Goal: Find specific page/section: Find specific page/section

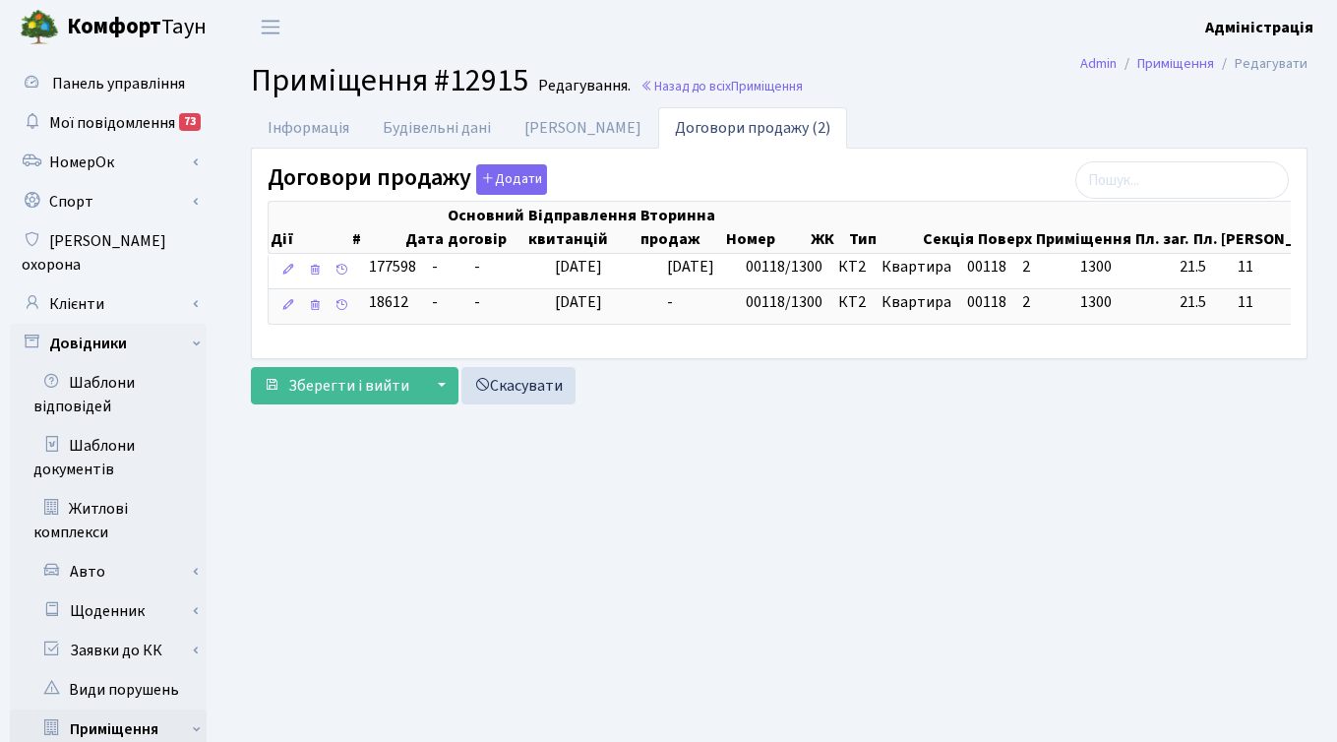
scroll to position [0, 250]
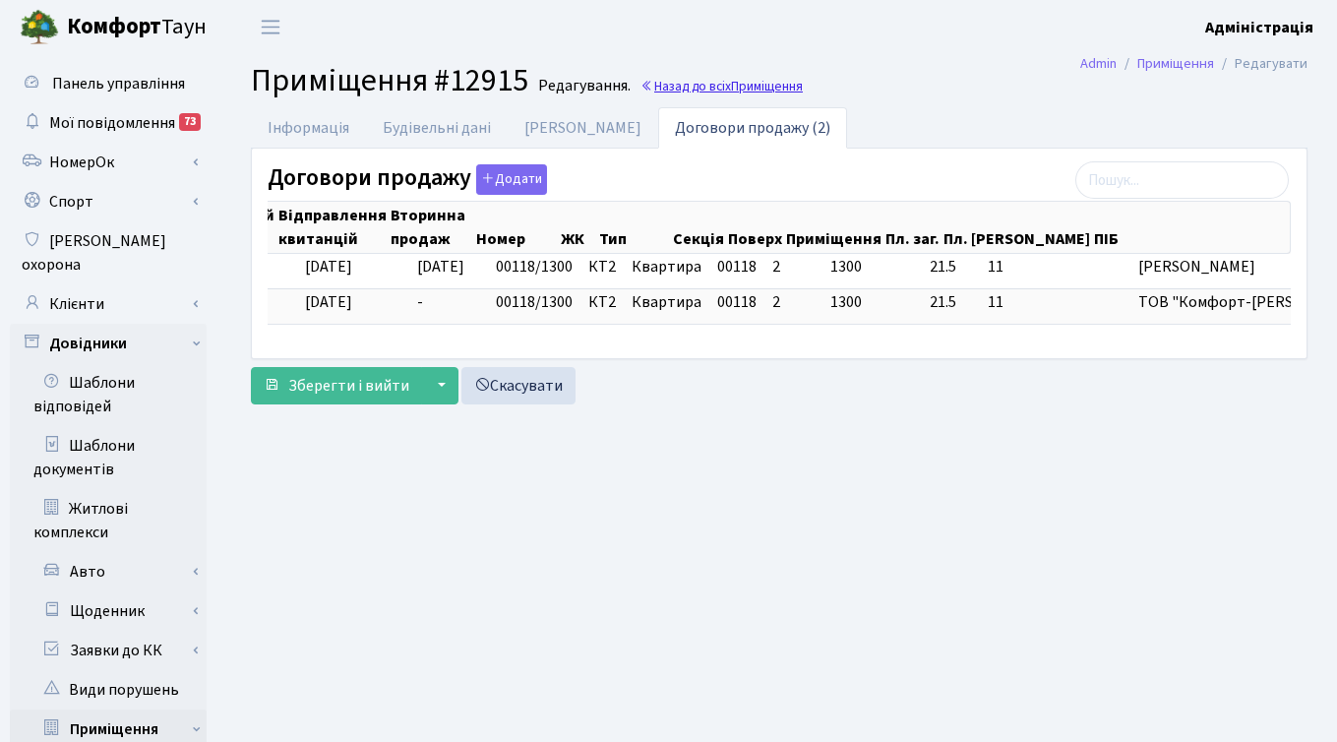
click at [733, 82] on span "Приміщення" at bounding box center [767, 86] width 72 height 19
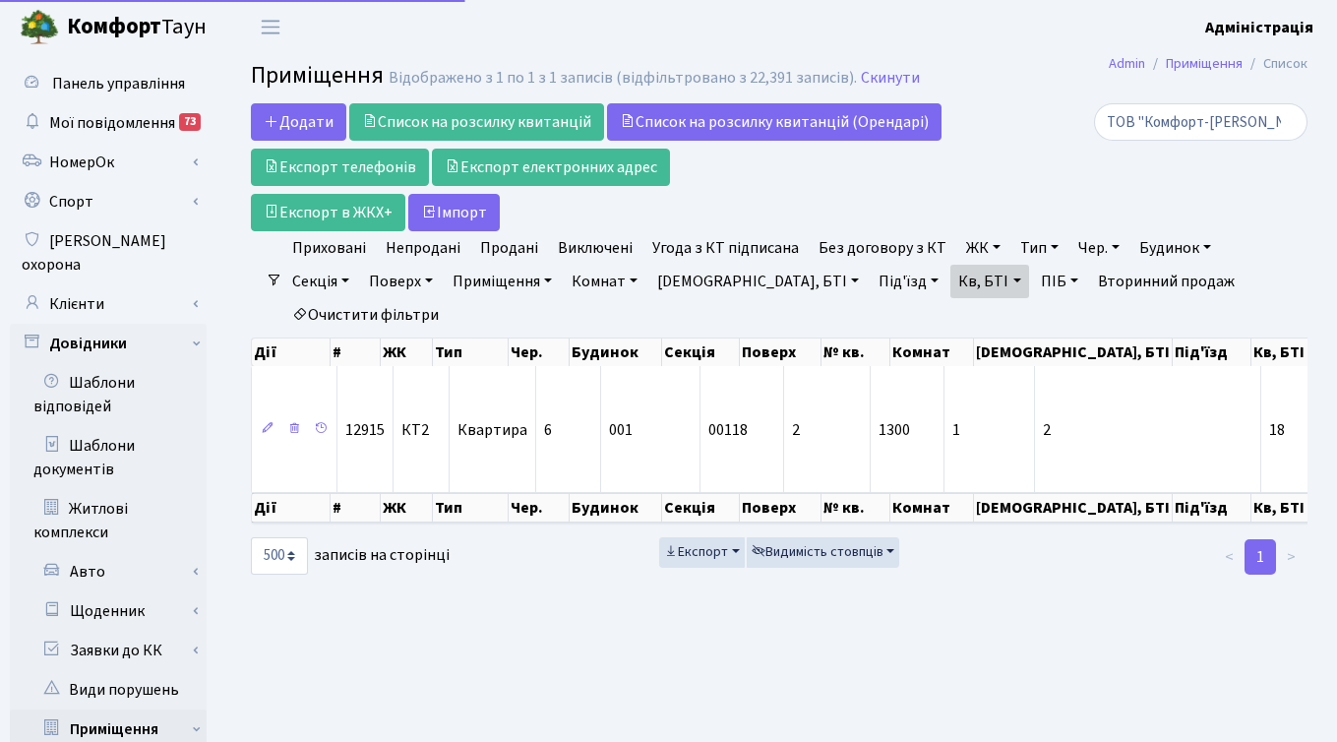
select select "500"
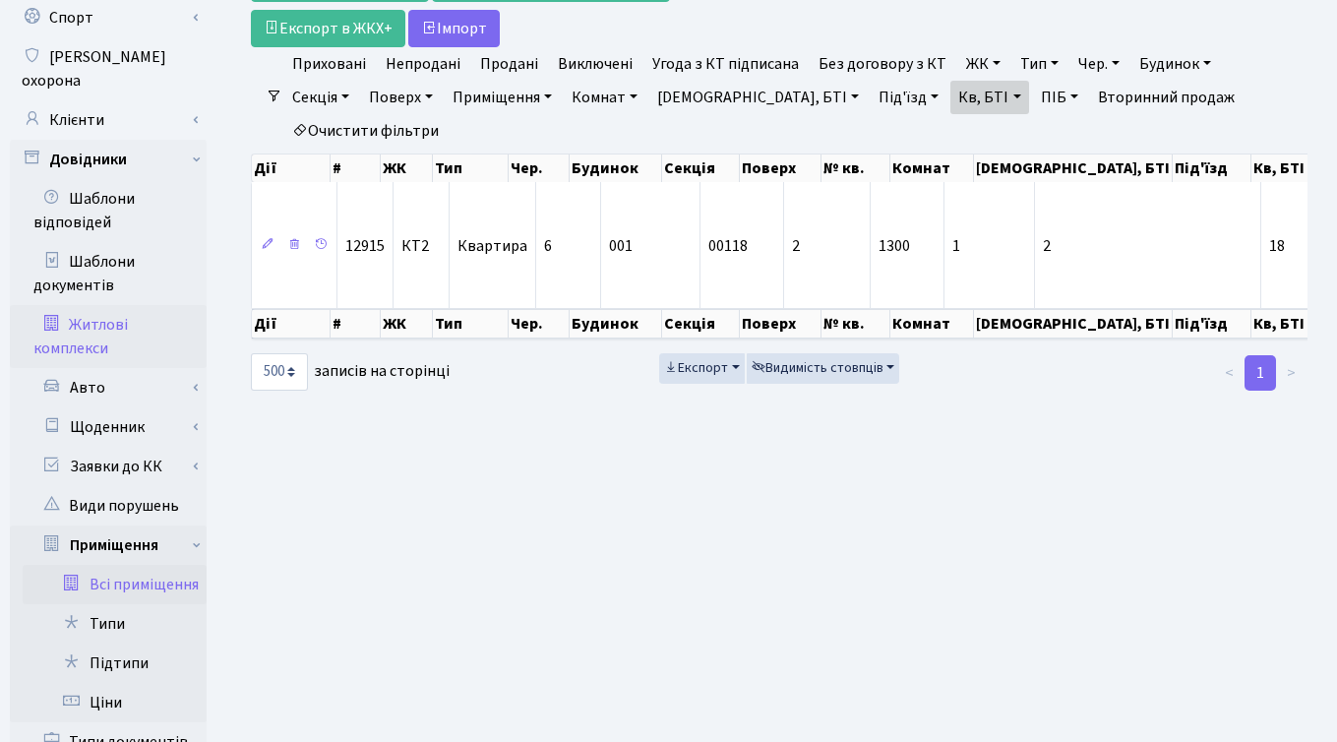
scroll to position [171, 0]
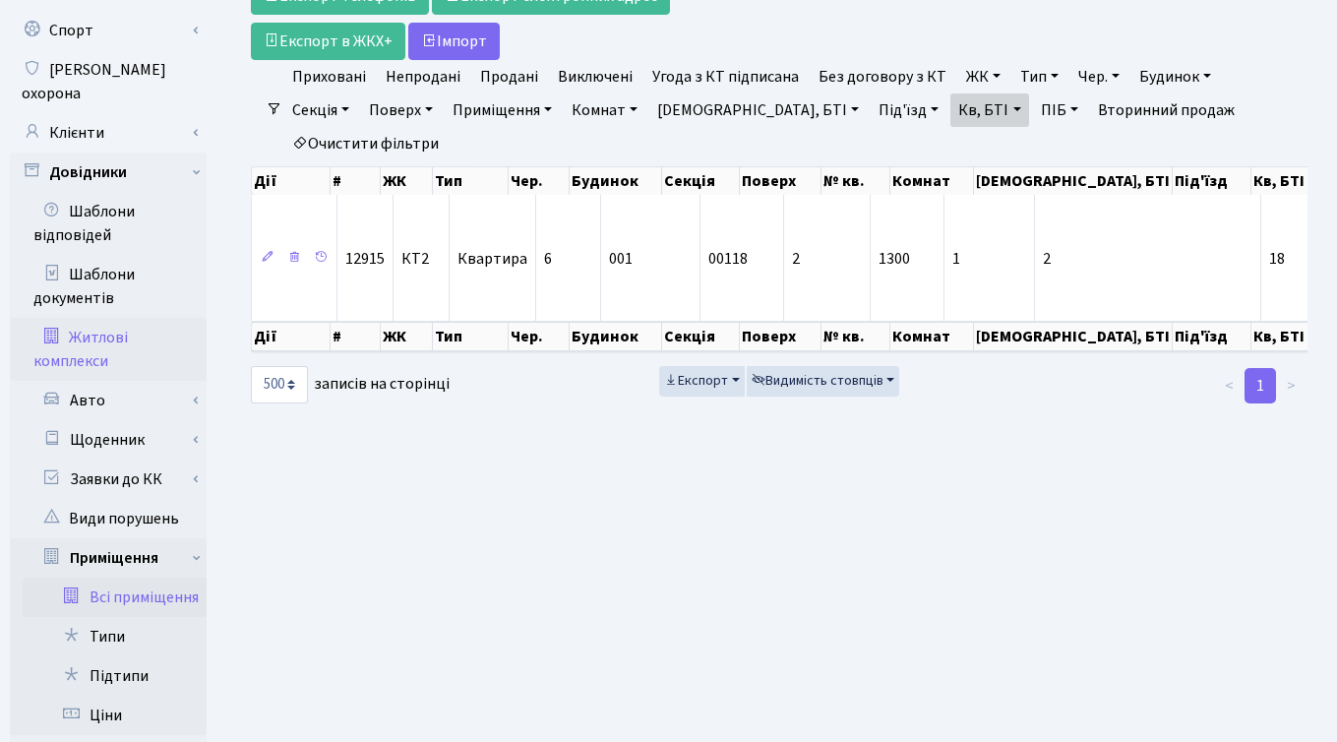
click at [92, 327] on link "Житлові комплекси" at bounding box center [108, 349] width 197 height 63
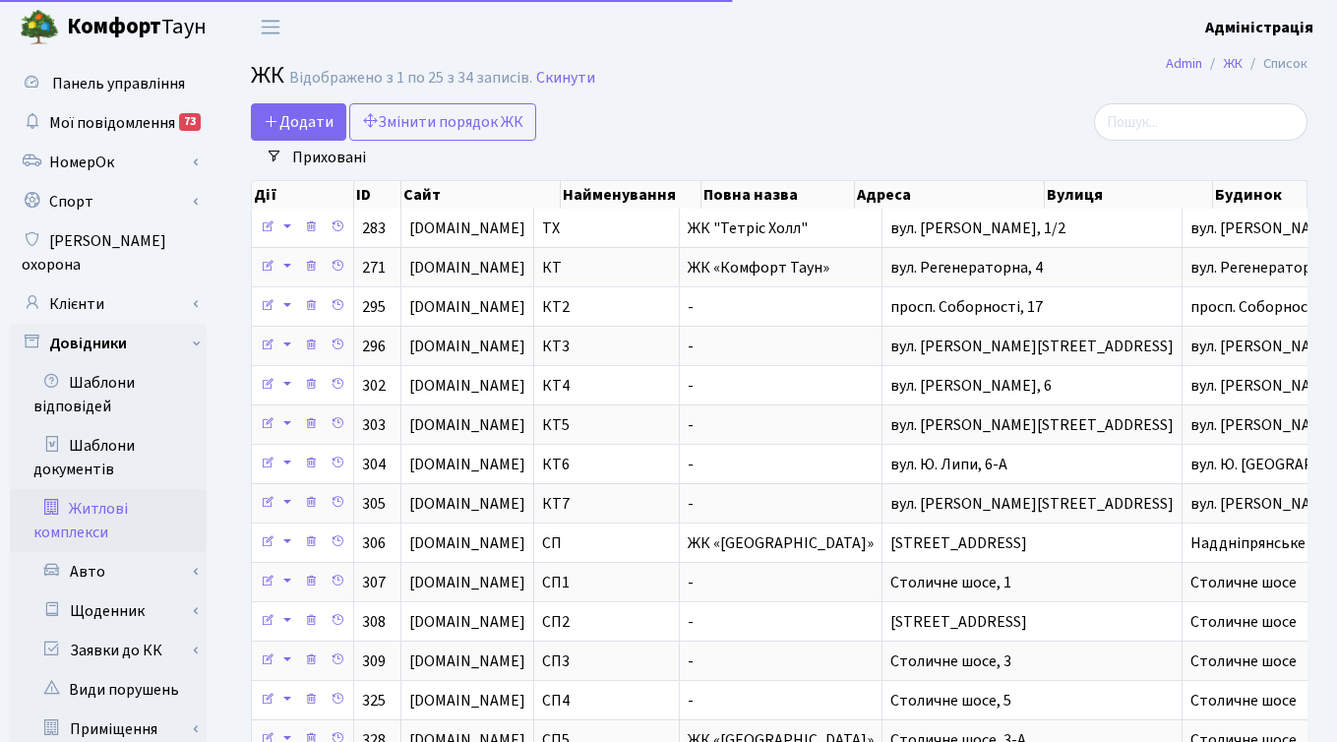
select select "25"
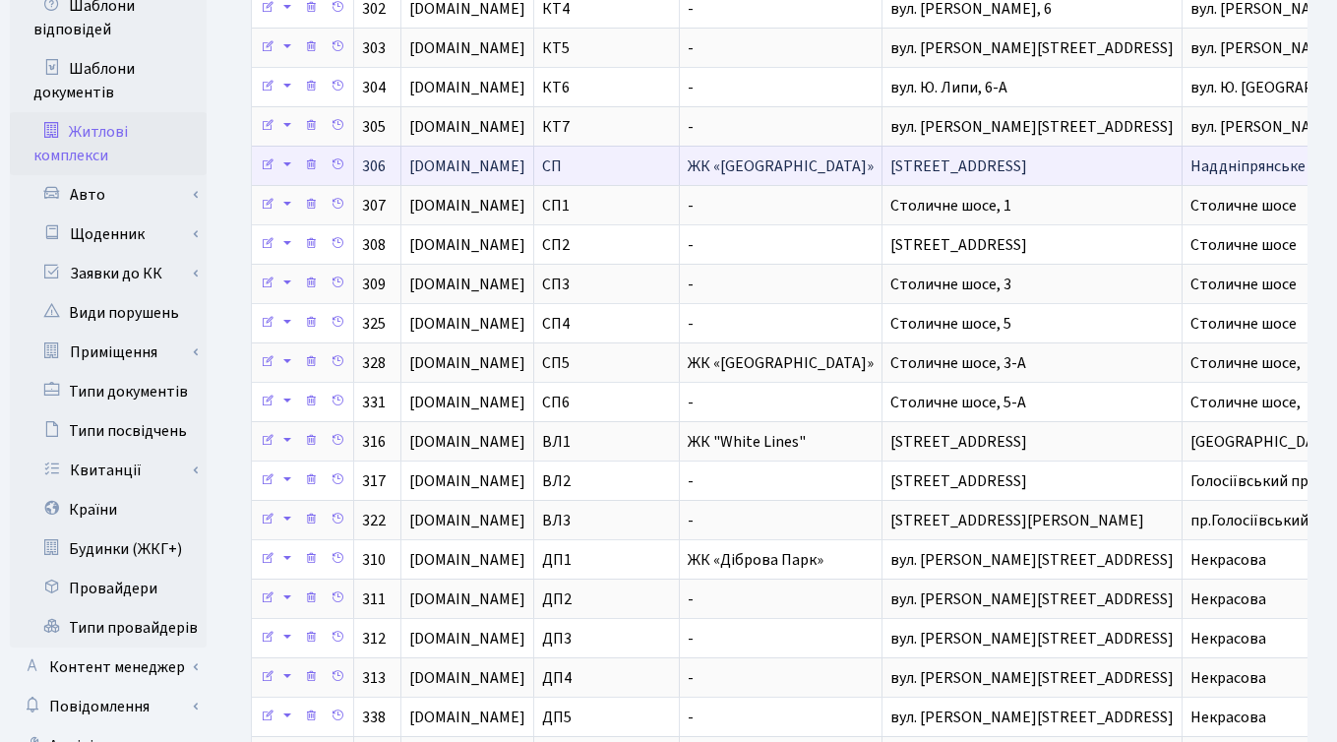
scroll to position [325, 0]
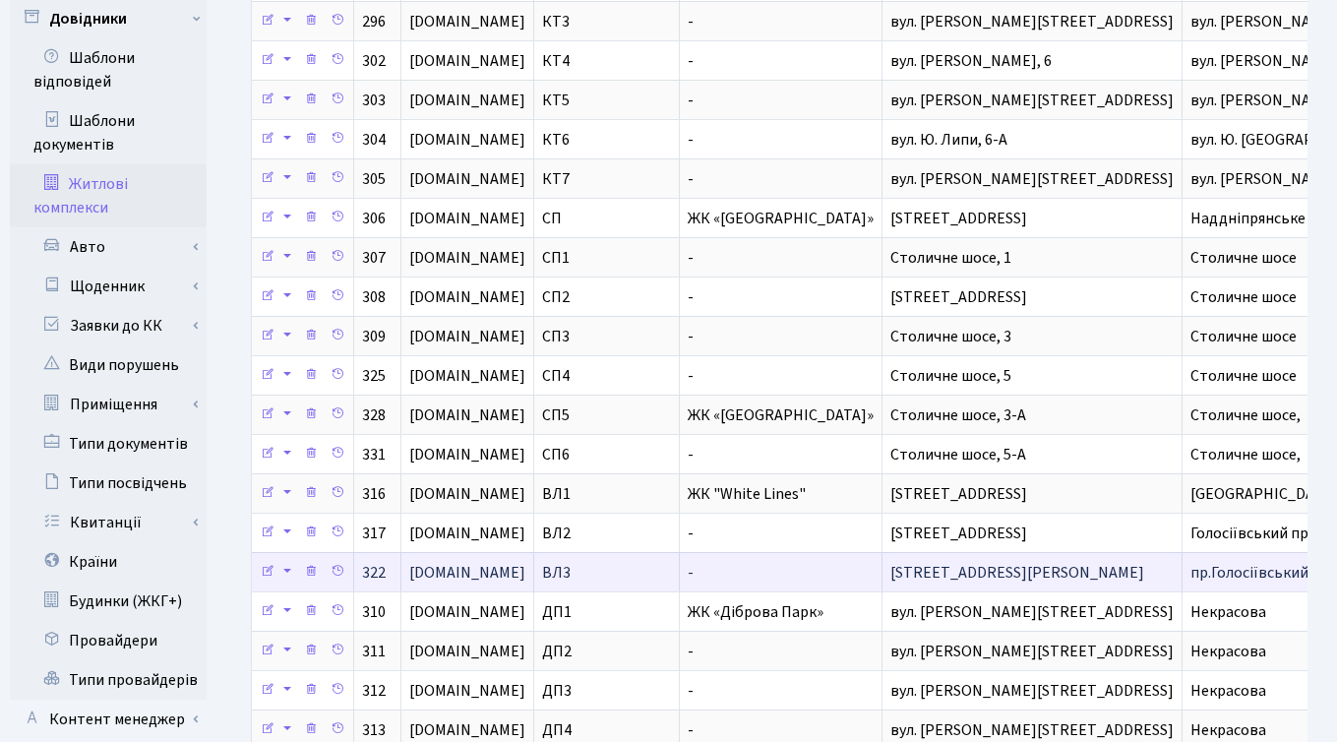
click at [606, 572] on td "ВЛ3" at bounding box center [607, 571] width 146 height 39
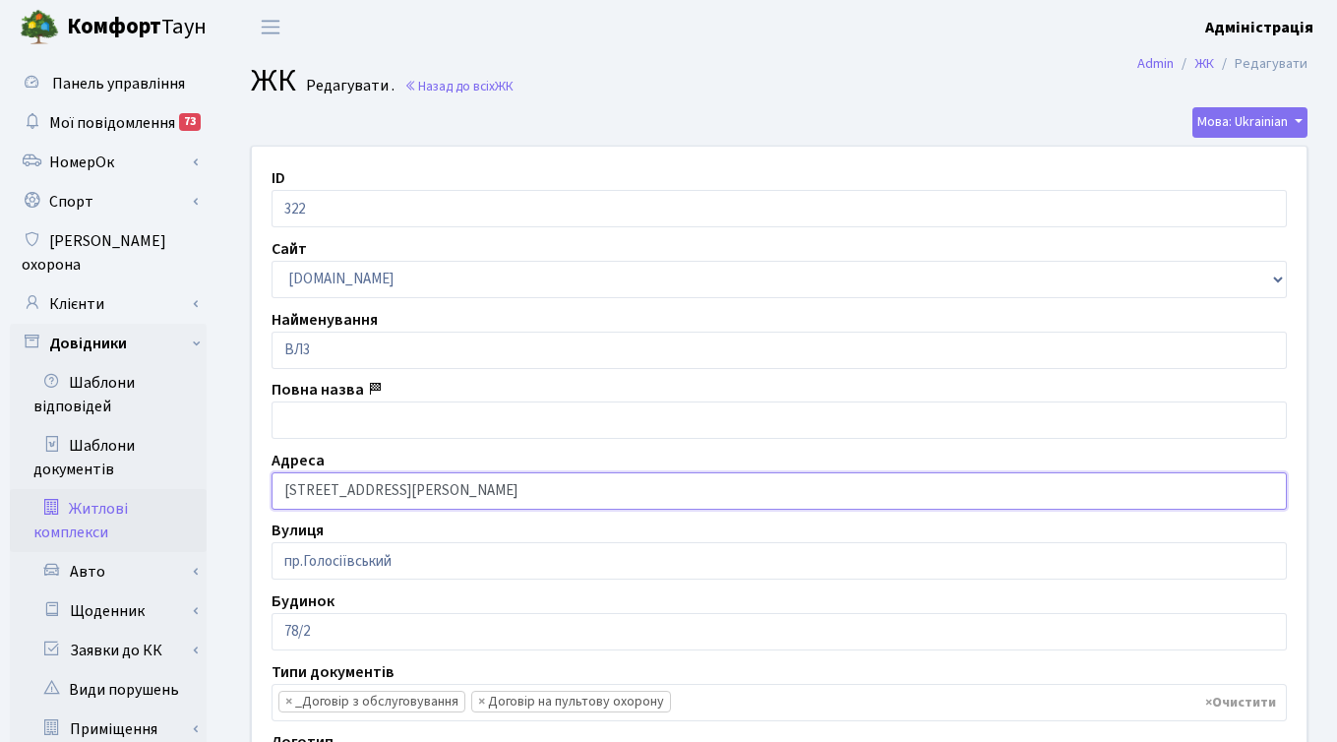
drag, startPoint x: 443, startPoint y: 490, endPoint x: 281, endPoint y: 494, distance: 161.4
click at [281, 494] on input "[STREET_ADDRESS][PERSON_NAME]" at bounding box center [779, 490] width 1015 height 37
click at [469, 483] on input "[STREET_ADDRESS][PERSON_NAME]" at bounding box center [779, 490] width 1015 height 37
